Goal: Navigation & Orientation: Find specific page/section

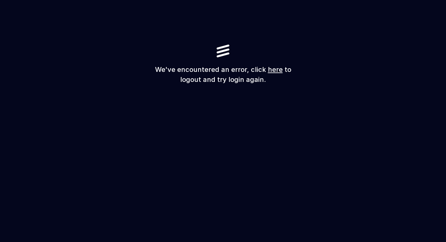
click at [274, 70] on link "here" at bounding box center [275, 70] width 15 height 8
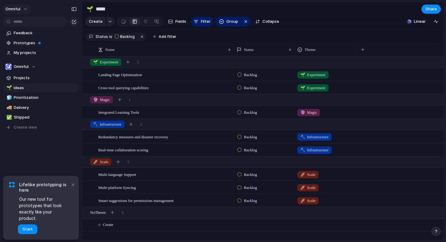
click at [22, 9] on button "Omniful" at bounding box center [17, 9] width 28 height 10
click at [59, 155] on div "Settings Invite members Change theme Sign out" at bounding box center [223, 121] width 446 height 242
